Goal: Task Accomplishment & Management: Manage account settings

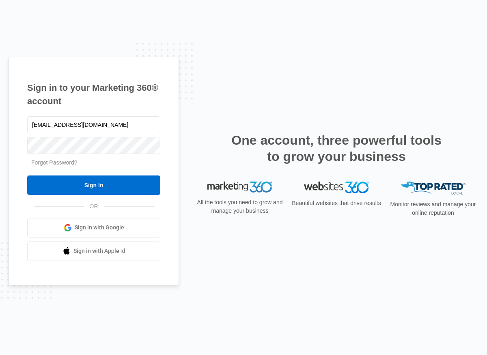
click at [125, 189] on input "Sign In" at bounding box center [93, 185] width 133 height 19
